Goal: Task Accomplishment & Management: Use online tool/utility

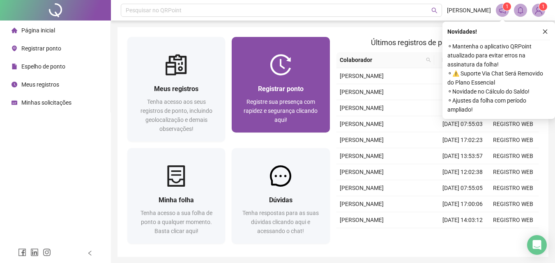
click at [254, 59] on div at bounding box center [281, 64] width 98 height 21
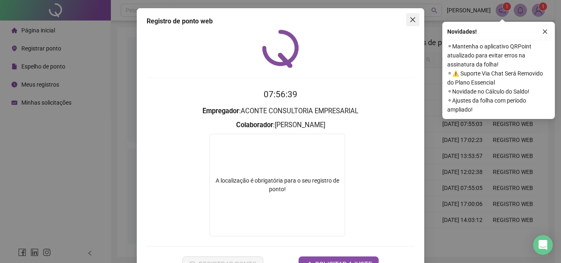
click at [412, 19] on icon "close" at bounding box center [412, 19] width 7 height 7
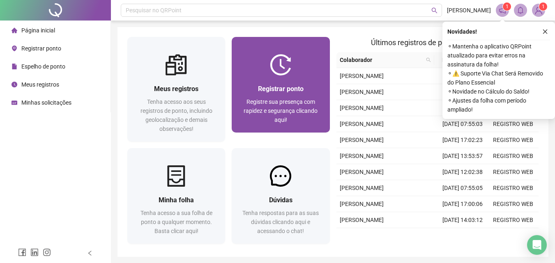
click at [294, 63] on div at bounding box center [281, 64] width 98 height 21
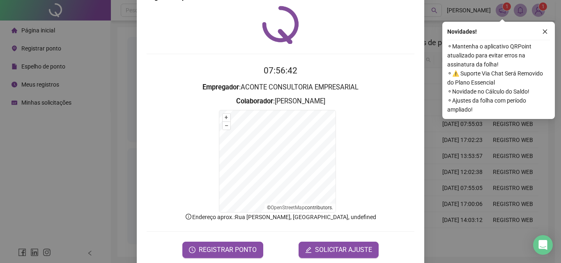
scroll to position [37, 0]
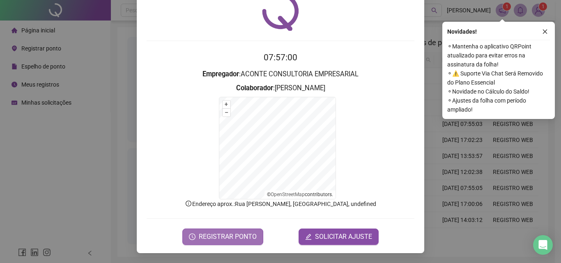
click at [229, 239] on span "REGISTRAR PONTO" at bounding box center [228, 237] width 58 height 10
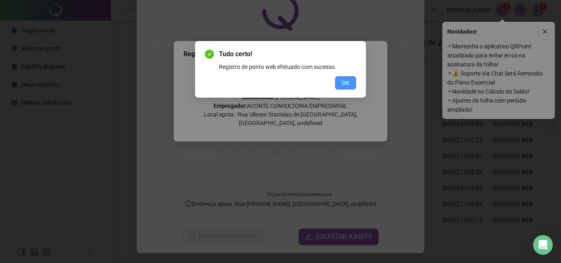
click at [338, 87] on button "OK" at bounding box center [345, 82] width 21 height 13
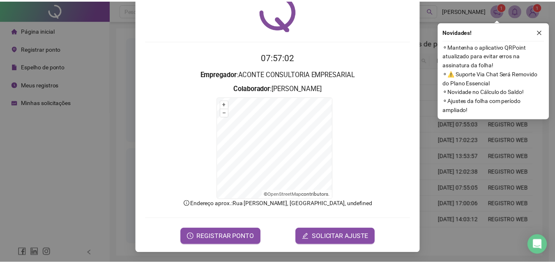
scroll to position [0, 0]
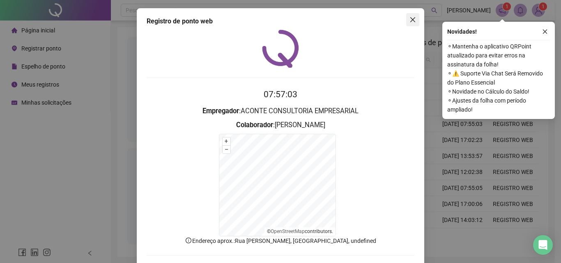
click at [411, 16] on button "Close" at bounding box center [412, 19] width 13 height 13
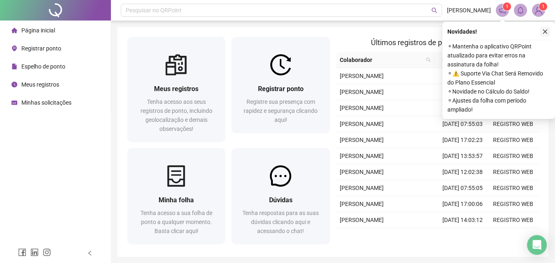
click at [545, 34] on icon "close" at bounding box center [545, 32] width 6 height 6
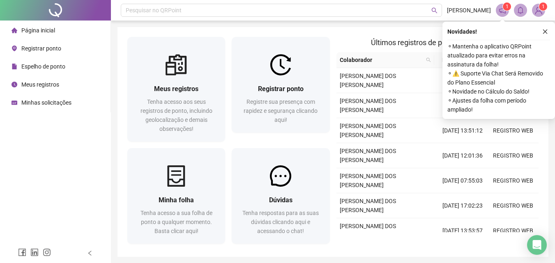
click at [547, 37] on div "Novidades ! ⚬ Mantenha o aplicativo QRPoint atualizado para evitar erros na ass…" at bounding box center [498, 70] width 113 height 97
click at [547, 30] on icon "close" at bounding box center [545, 32] width 5 height 5
